Goal: Task Accomplishment & Management: Manage account settings

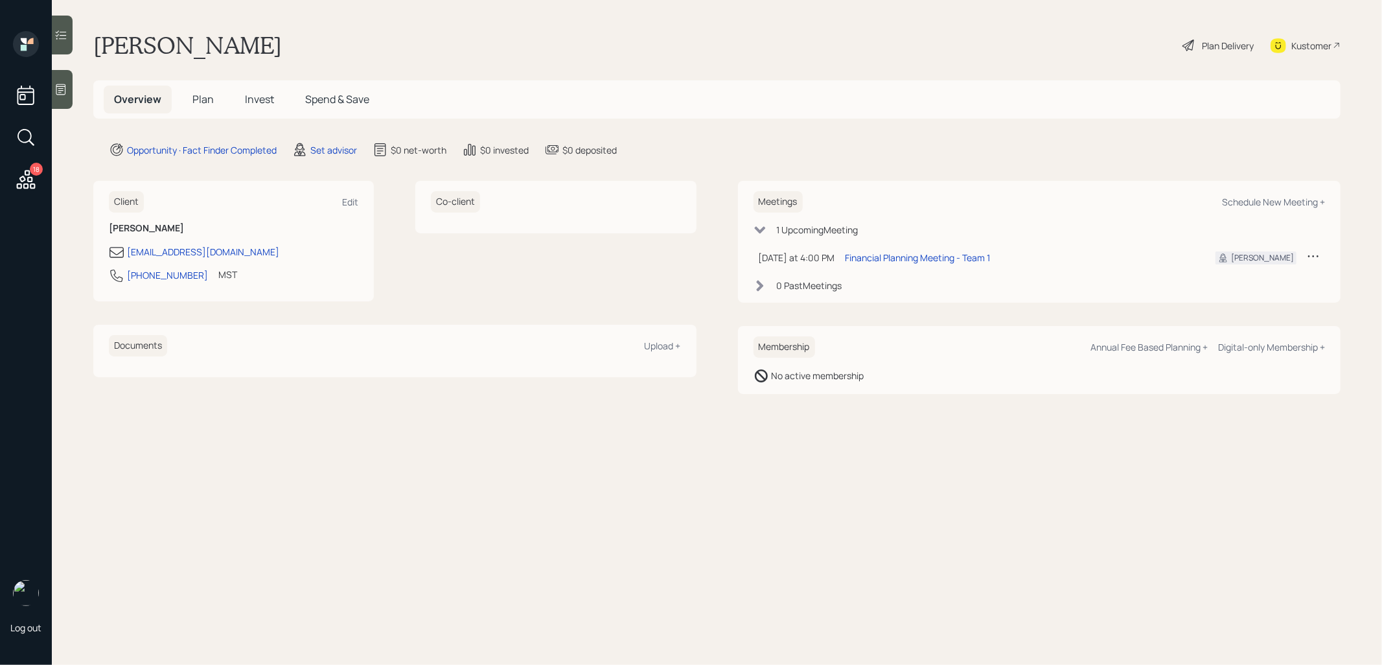
click at [327, 141] on main "[PERSON_NAME] Plan Delivery Kustomer Overview Plan Invest Spend & Save Opportun…" at bounding box center [717, 332] width 1330 height 665
click at [327, 147] on div "Set advisor" at bounding box center [333, 150] width 47 height 14
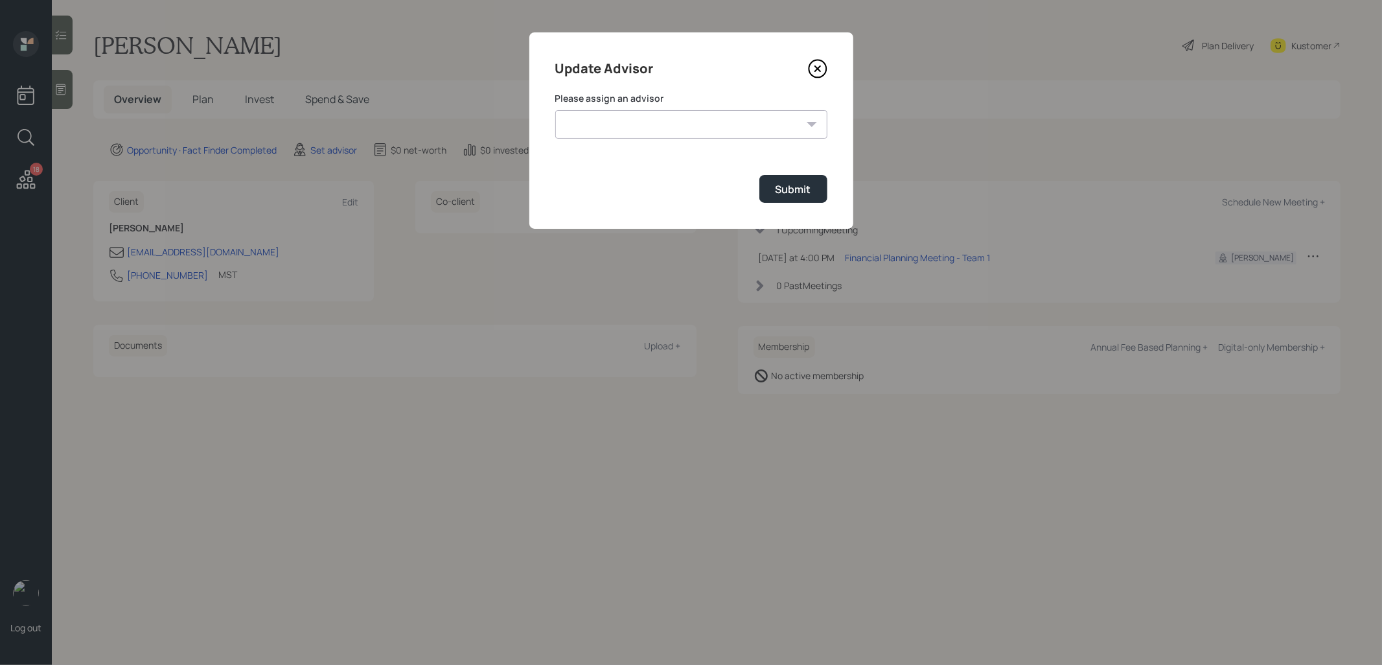
click at [630, 141] on form "Please assign an advisor [PERSON_NAME] [PERSON_NAME] End [PERSON_NAME] [PERSON_…" at bounding box center [691, 147] width 272 height 111
click at [667, 124] on select "[PERSON_NAME] [PERSON_NAME] End [PERSON_NAME] [PERSON_NAME] [PERSON_NAME] [PERS…" at bounding box center [691, 124] width 272 height 29
select select "b1d8ea90-abcc-42aa-86cc-4f33a132aacc"
click at [555, 110] on select "[PERSON_NAME] [PERSON_NAME] End [PERSON_NAME] [PERSON_NAME] [PERSON_NAME] [PERS…" at bounding box center [691, 124] width 272 height 29
click at [795, 182] on div "Submit" at bounding box center [794, 189] width 36 height 14
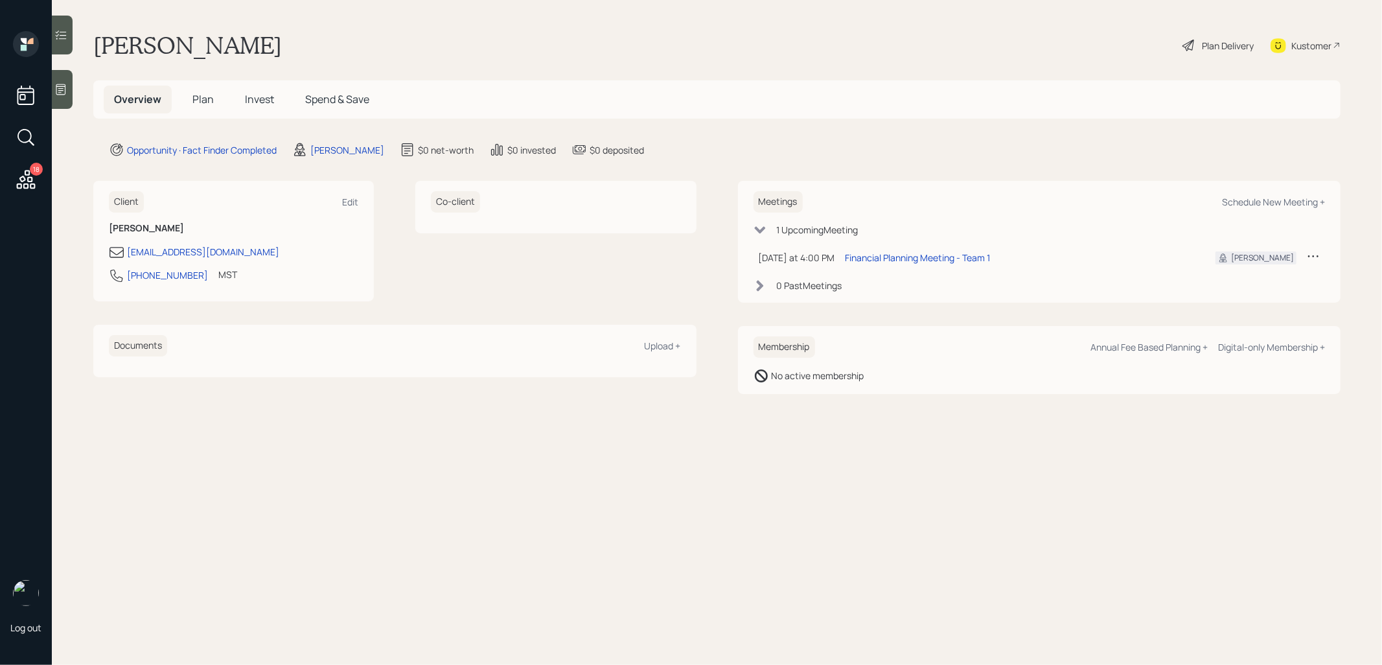
click at [22, 174] on icon at bounding box center [25, 179] width 23 height 23
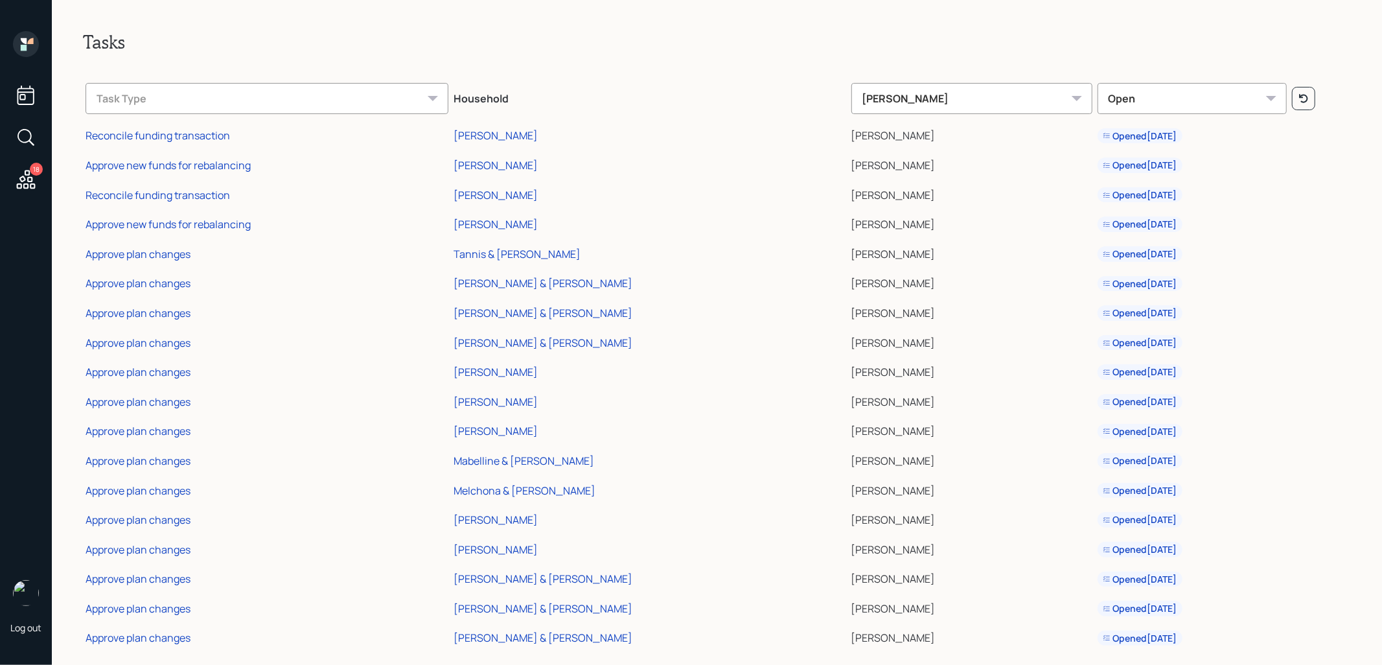
scroll to position [16, 0]
